Goal: Complete application form

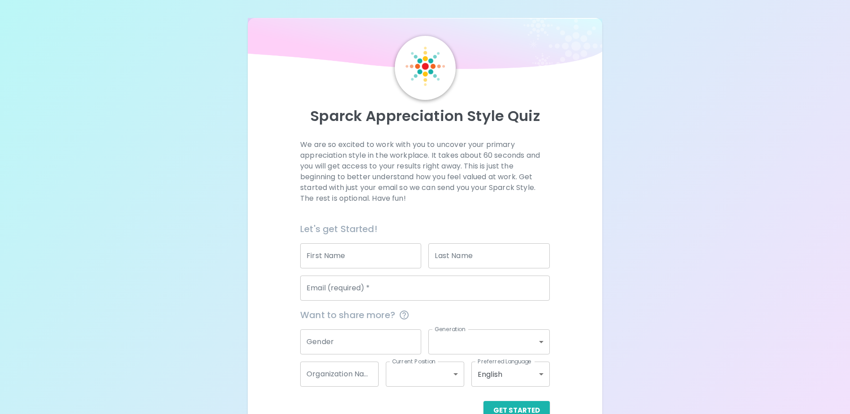
scroll to position [24, 0]
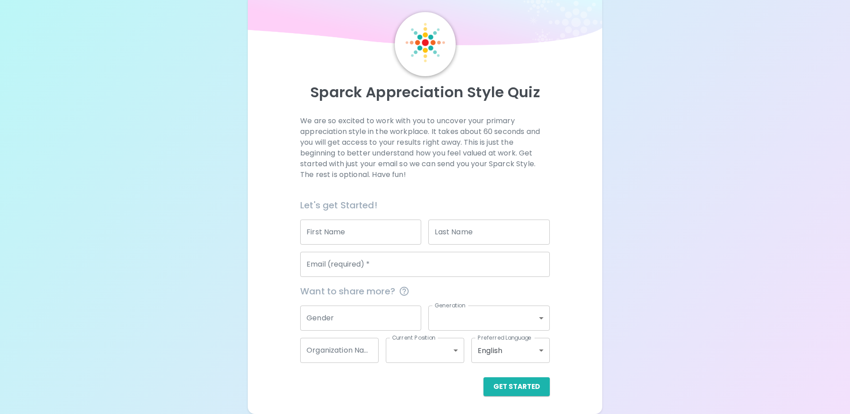
click at [334, 234] on input "First Name" at bounding box center [360, 232] width 121 height 25
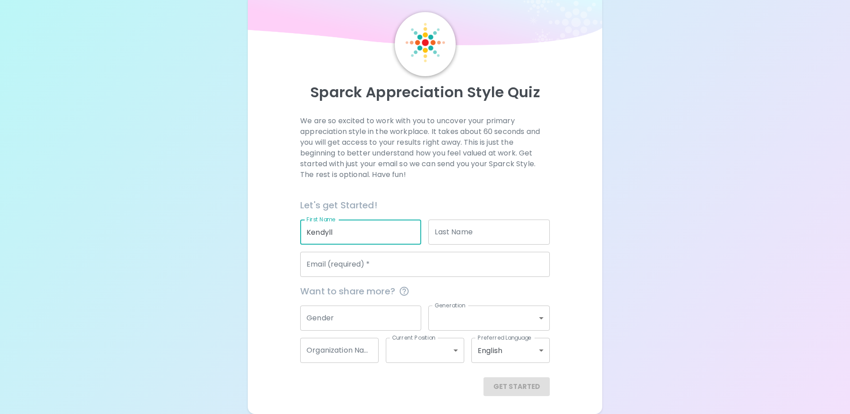
type input "Kendyll"
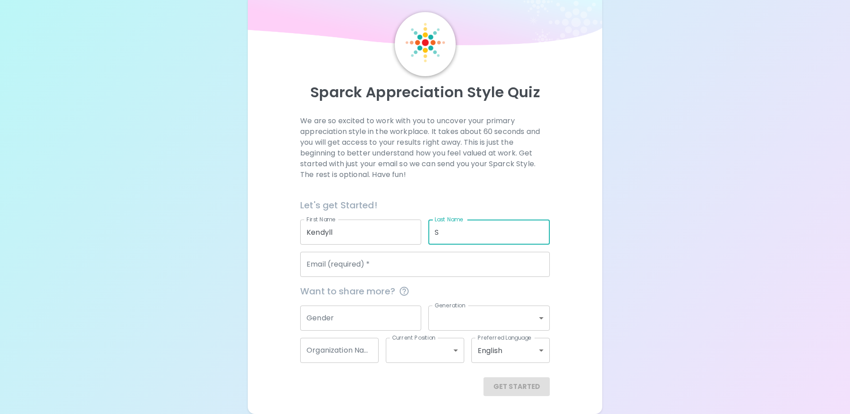
type input "S"
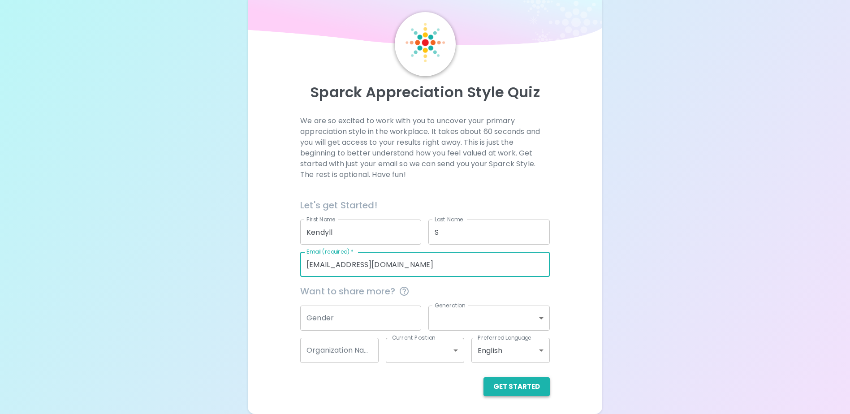
type input "[EMAIL_ADDRESS][DOMAIN_NAME]"
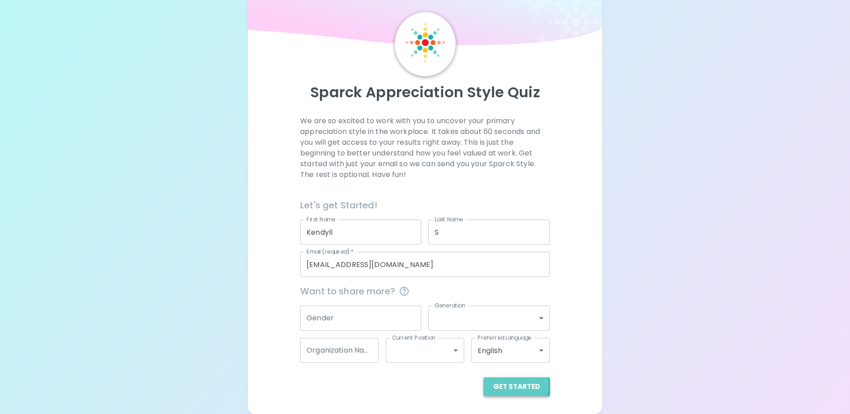
click at [505, 385] on button "Get Started" at bounding box center [516, 386] width 66 height 19
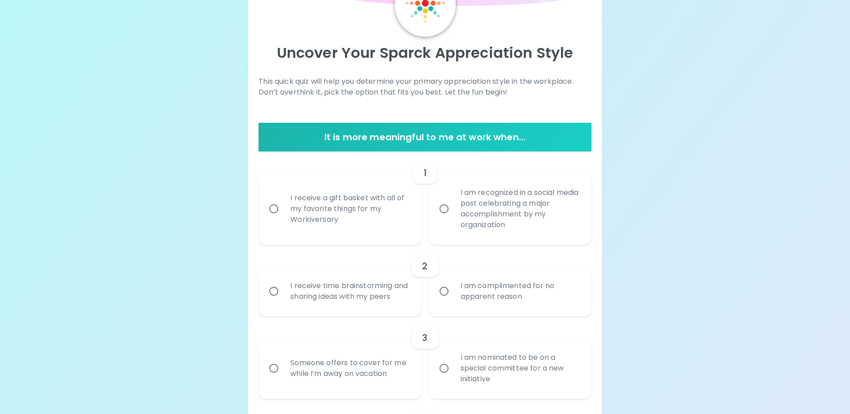
scroll to position [0, 0]
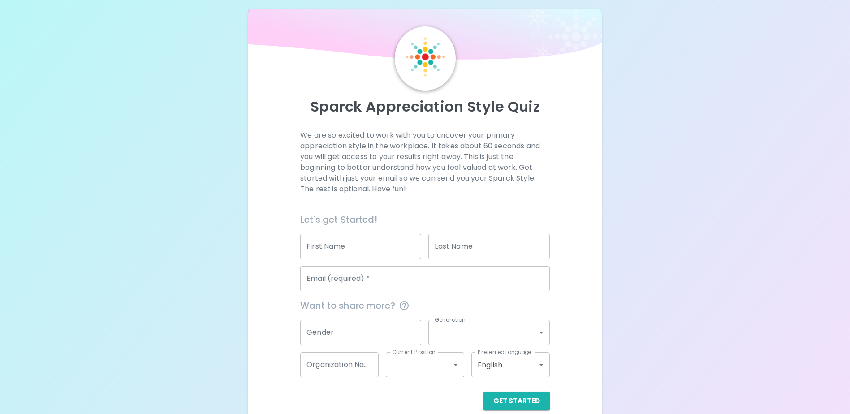
scroll to position [24, 0]
